Goal: Find specific page/section: Find specific page/section

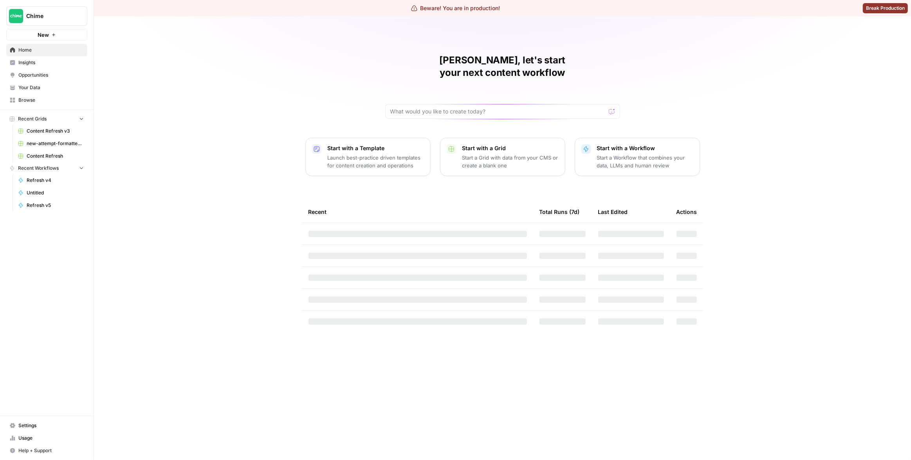
click at [52, 58] on link "Insights" at bounding box center [46, 62] width 81 height 13
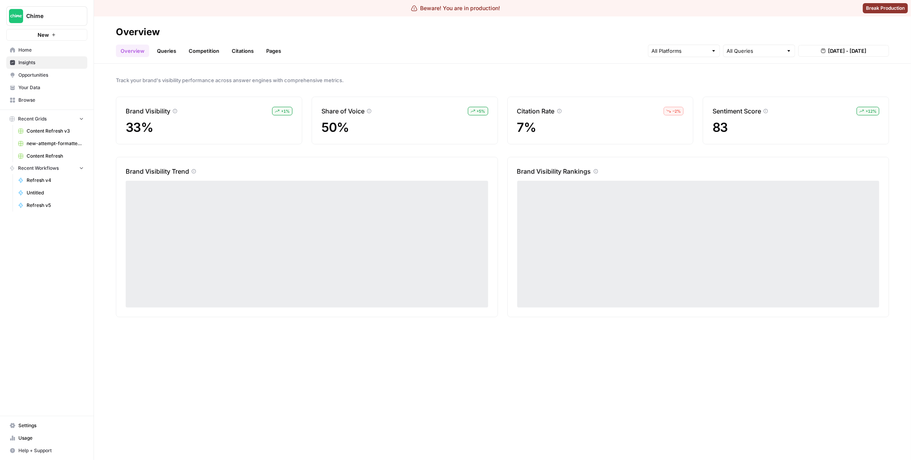
click at [227, 49] on link "Citations" at bounding box center [242, 51] width 31 height 13
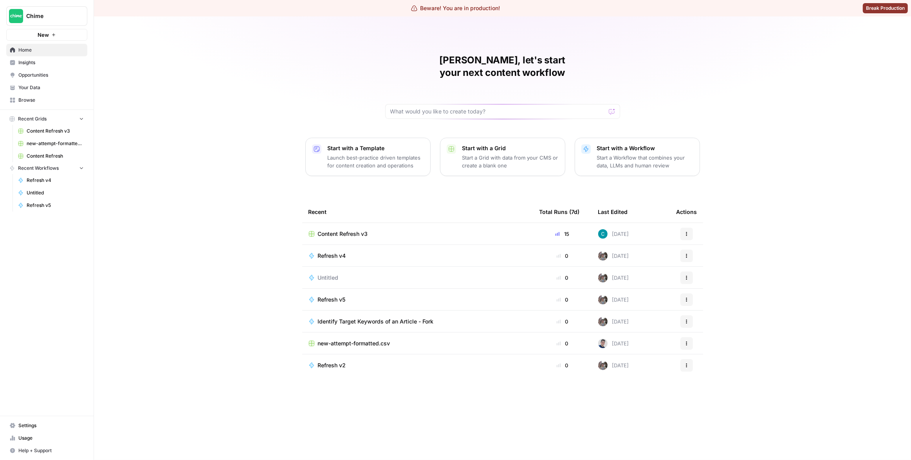
click at [54, 59] on span "Insights" at bounding box center [50, 62] width 65 height 7
